Goal: Navigation & Orientation: Find specific page/section

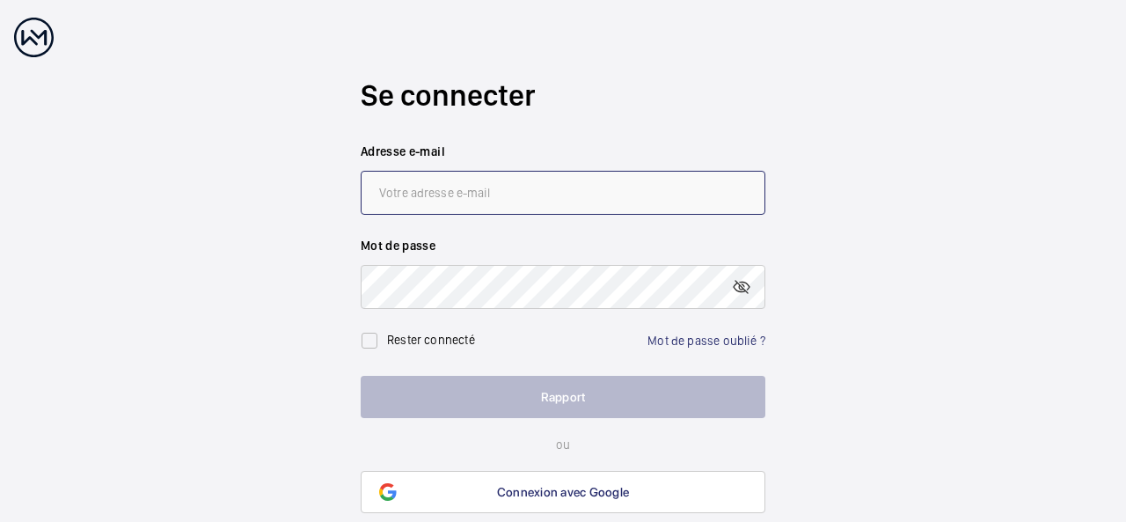
type input "[PERSON_NAME][EMAIL_ADDRESS][DOMAIN_NAME]"
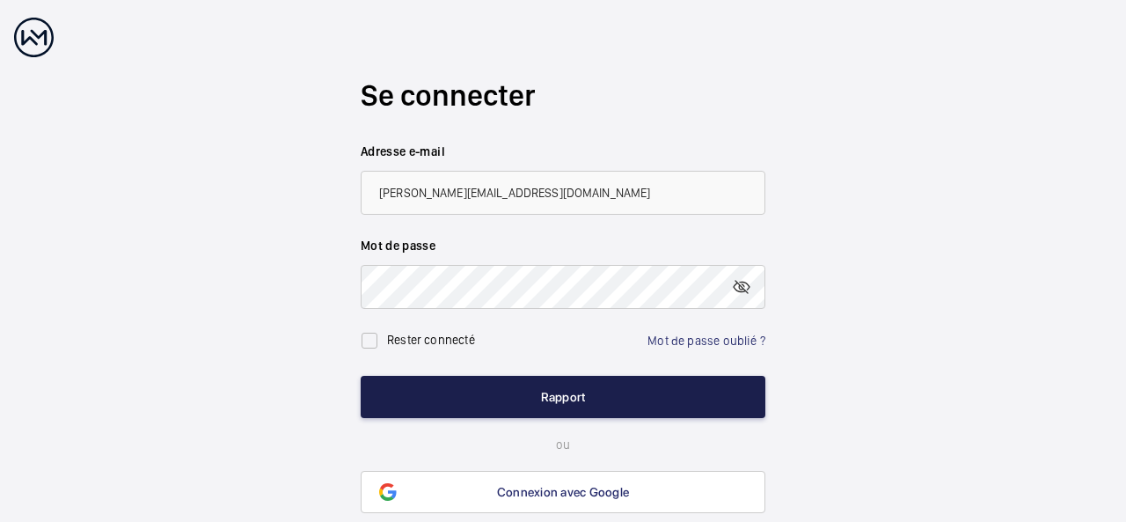
click at [609, 397] on button "Rapport" at bounding box center [563, 397] width 405 height 42
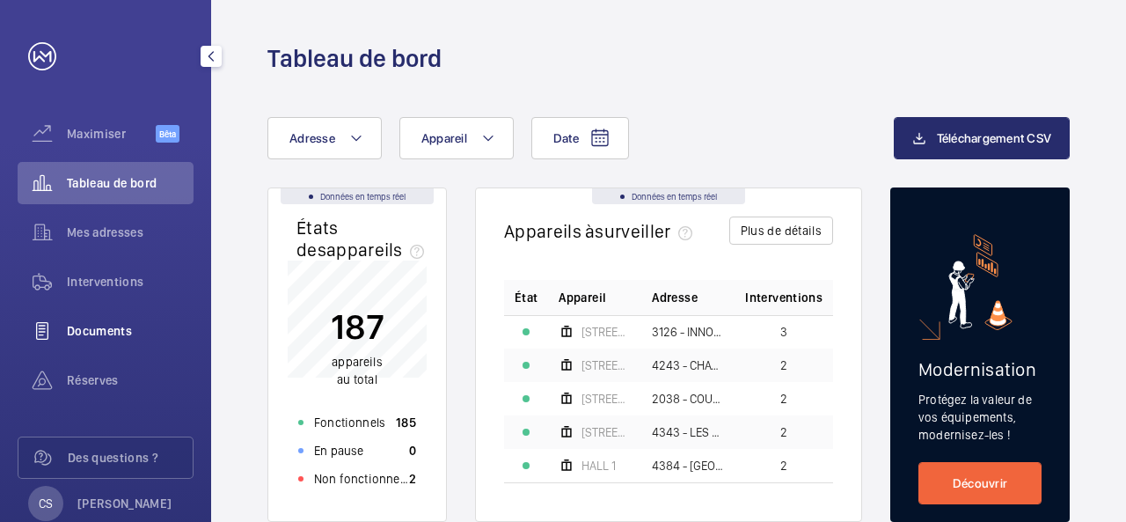
click at [96, 324] on font "Documents" at bounding box center [99, 331] width 65 height 14
